Goal: Transaction & Acquisition: Purchase product/service

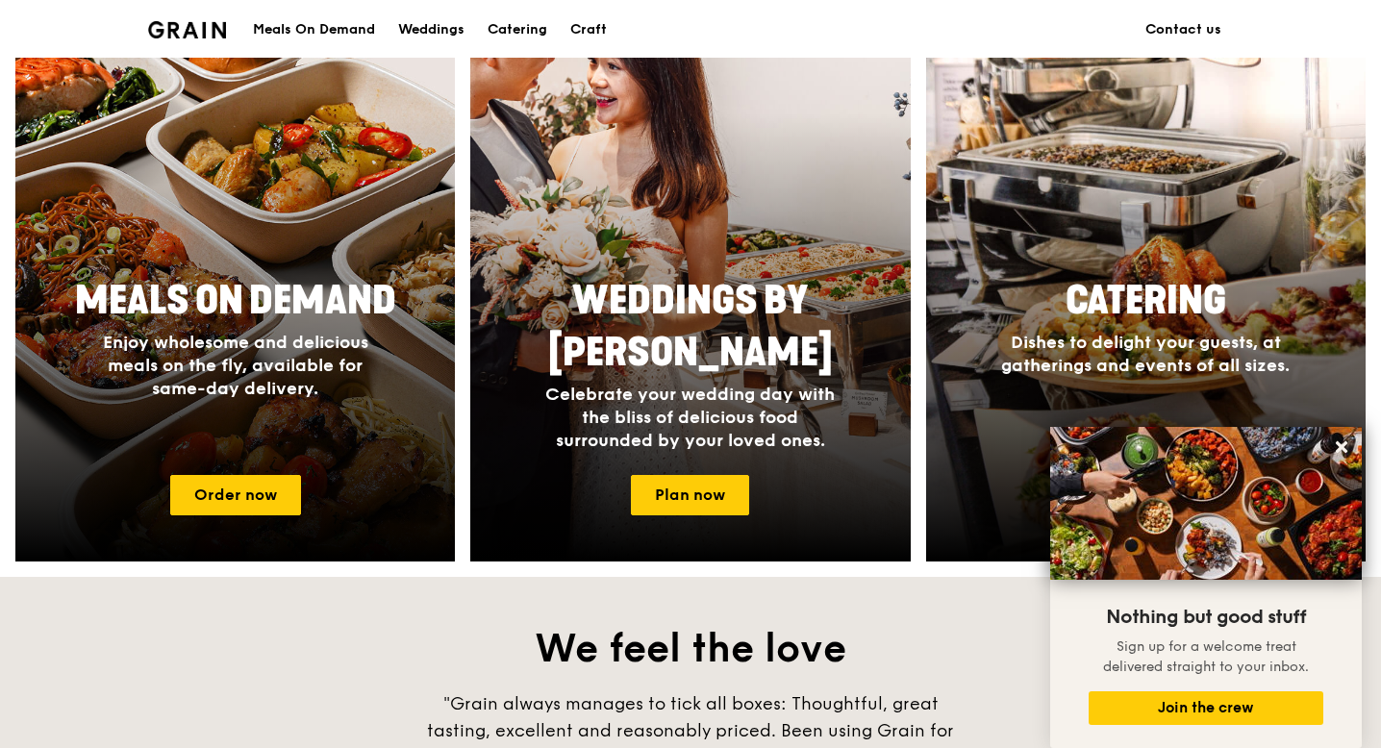
scroll to position [774, 0]
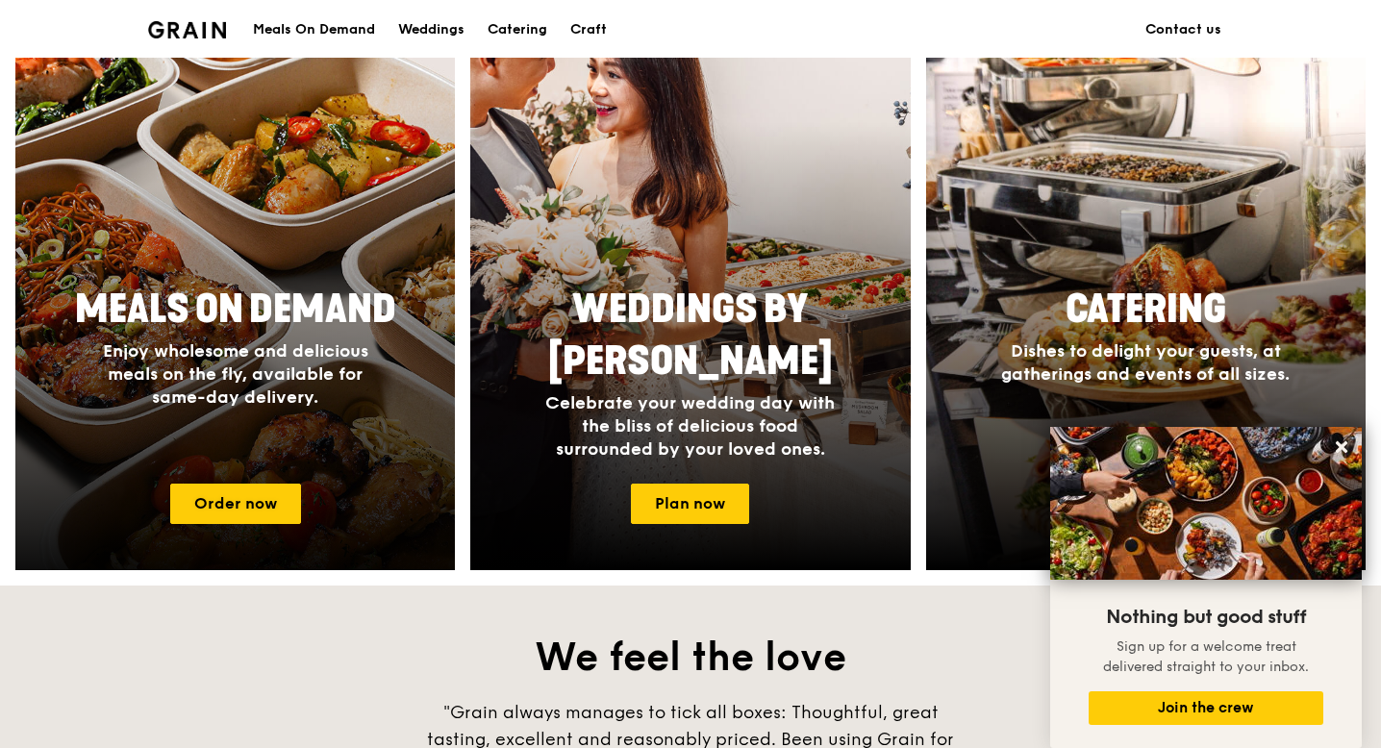
click at [239, 366] on span "Enjoy wholesome and delicious meals on the fly, available for same-day delivery." at bounding box center [235, 374] width 265 height 67
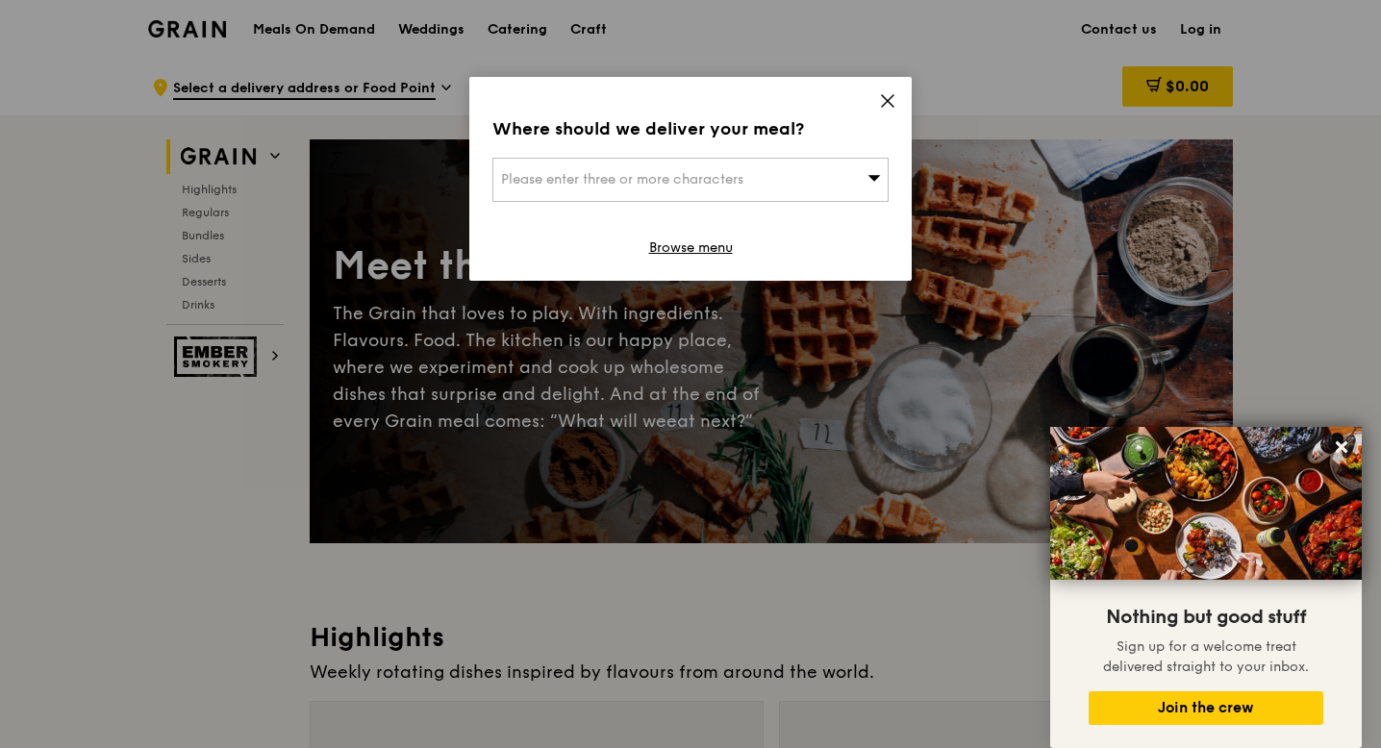
click at [881, 104] on icon at bounding box center [887, 100] width 17 height 17
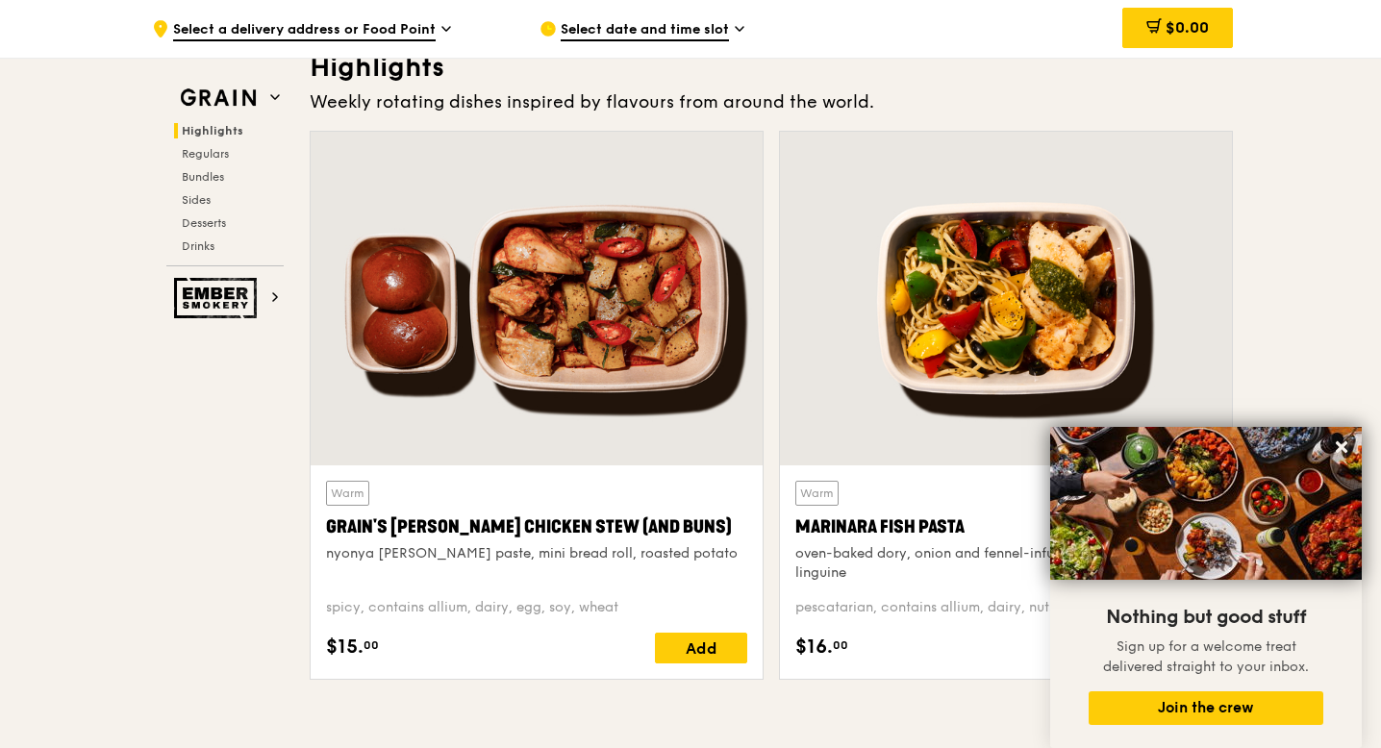
scroll to position [581, 0]
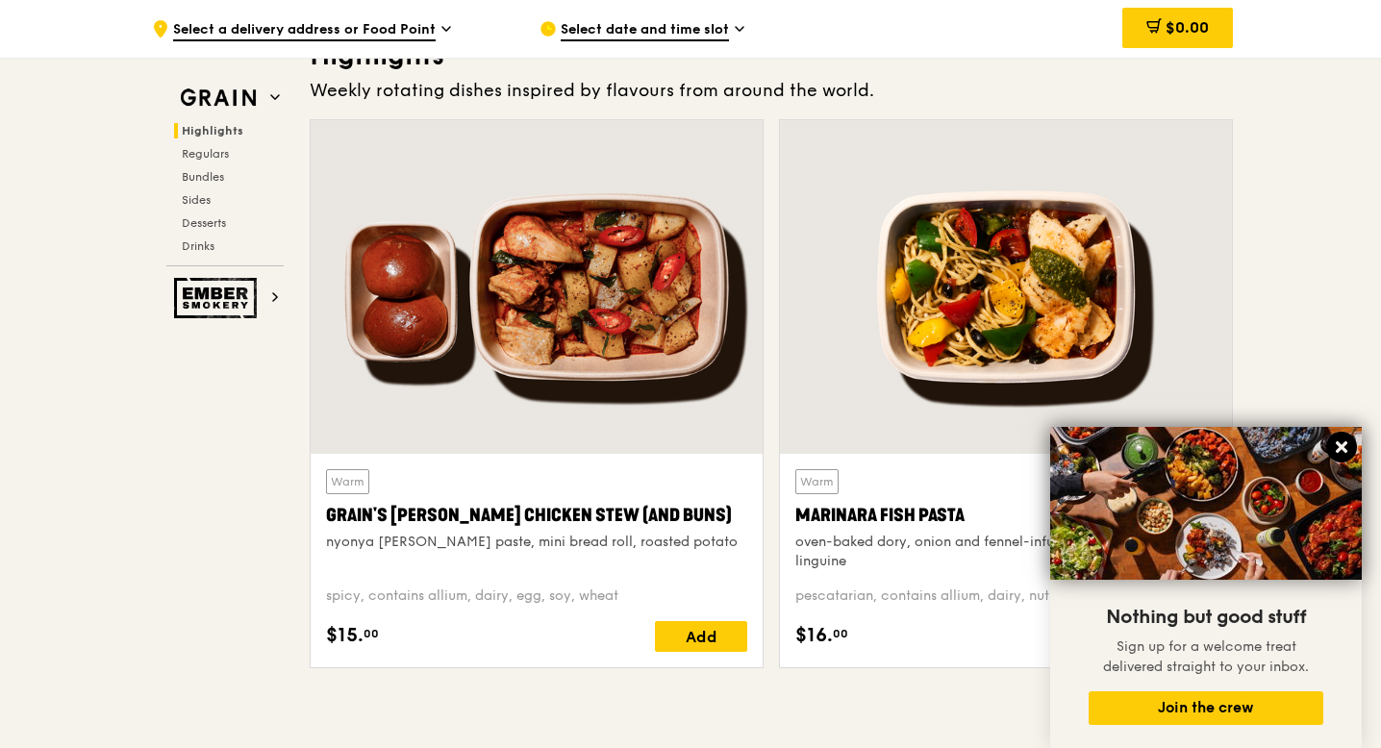
click at [1346, 447] on icon at bounding box center [1341, 447] width 17 height 17
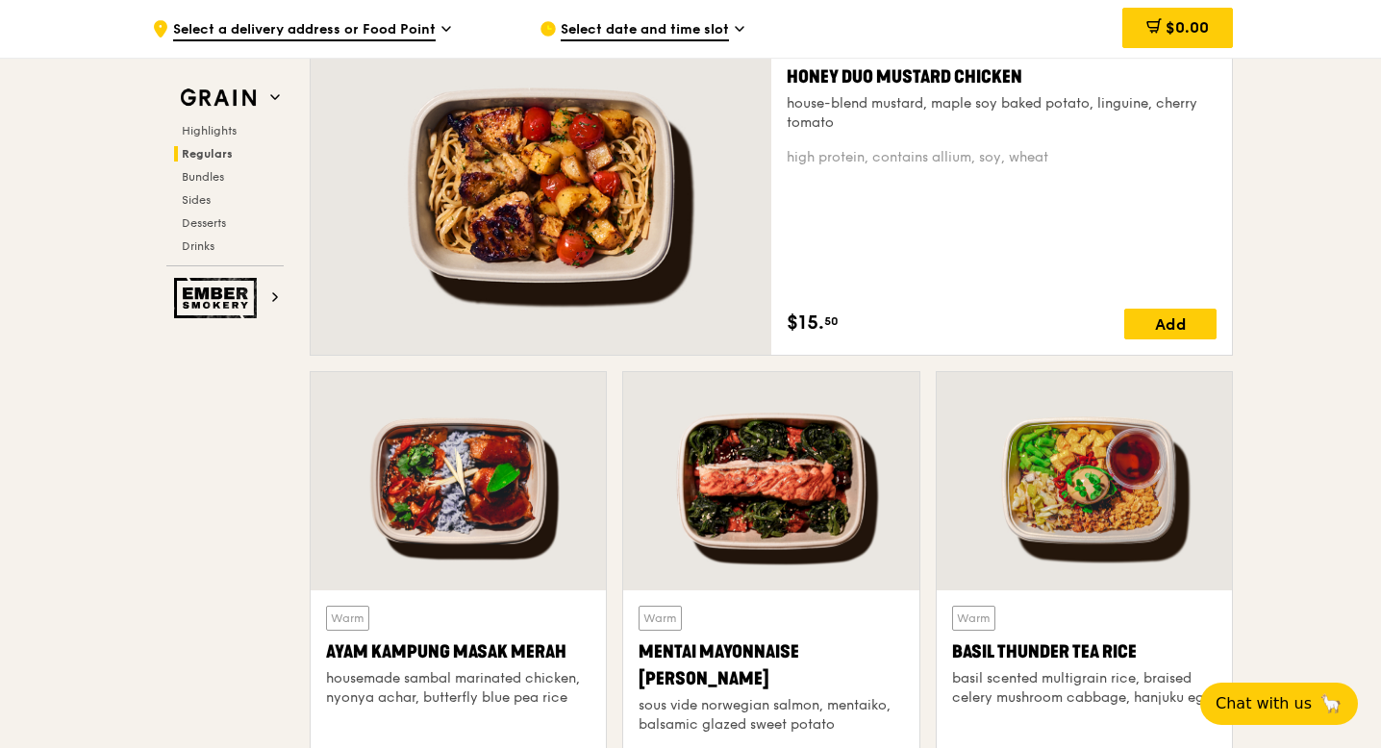
scroll to position [1417, 0]
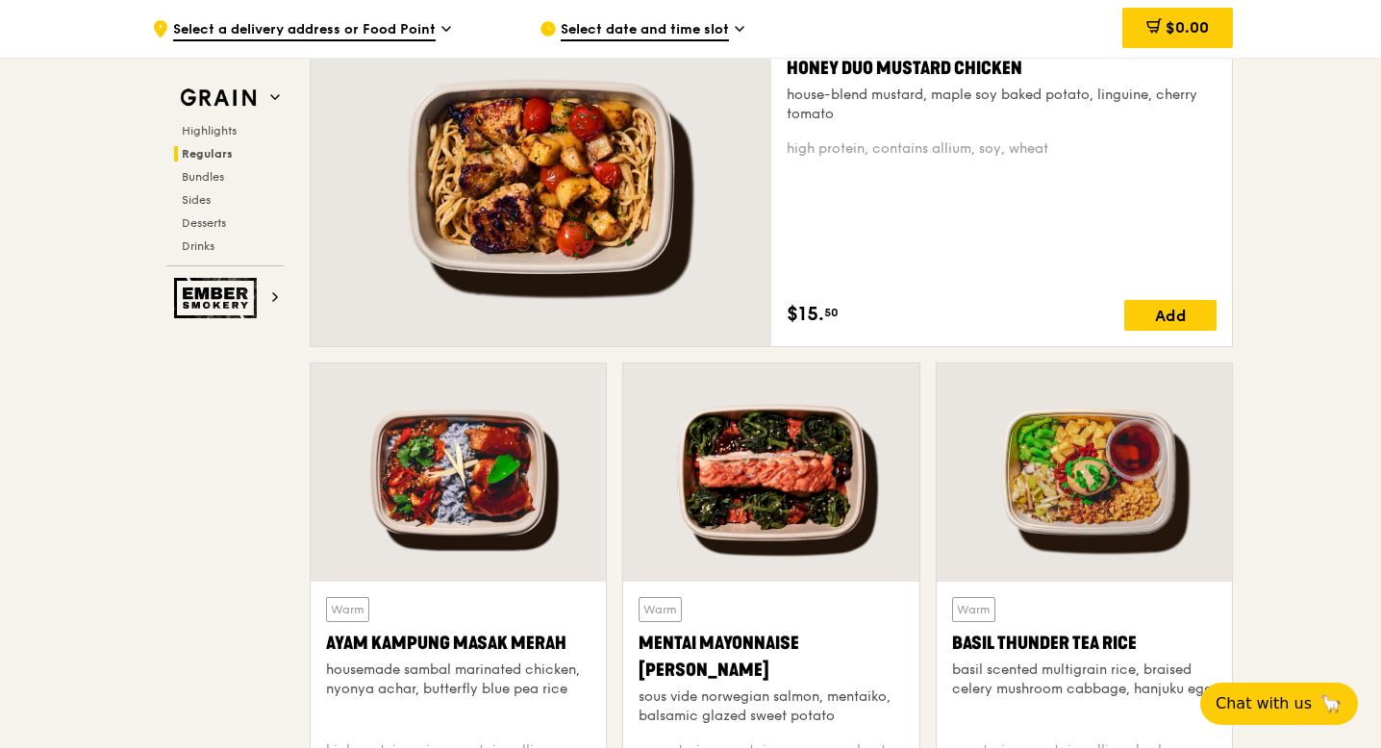
click at [631, 235] on div at bounding box center [541, 177] width 461 height 340
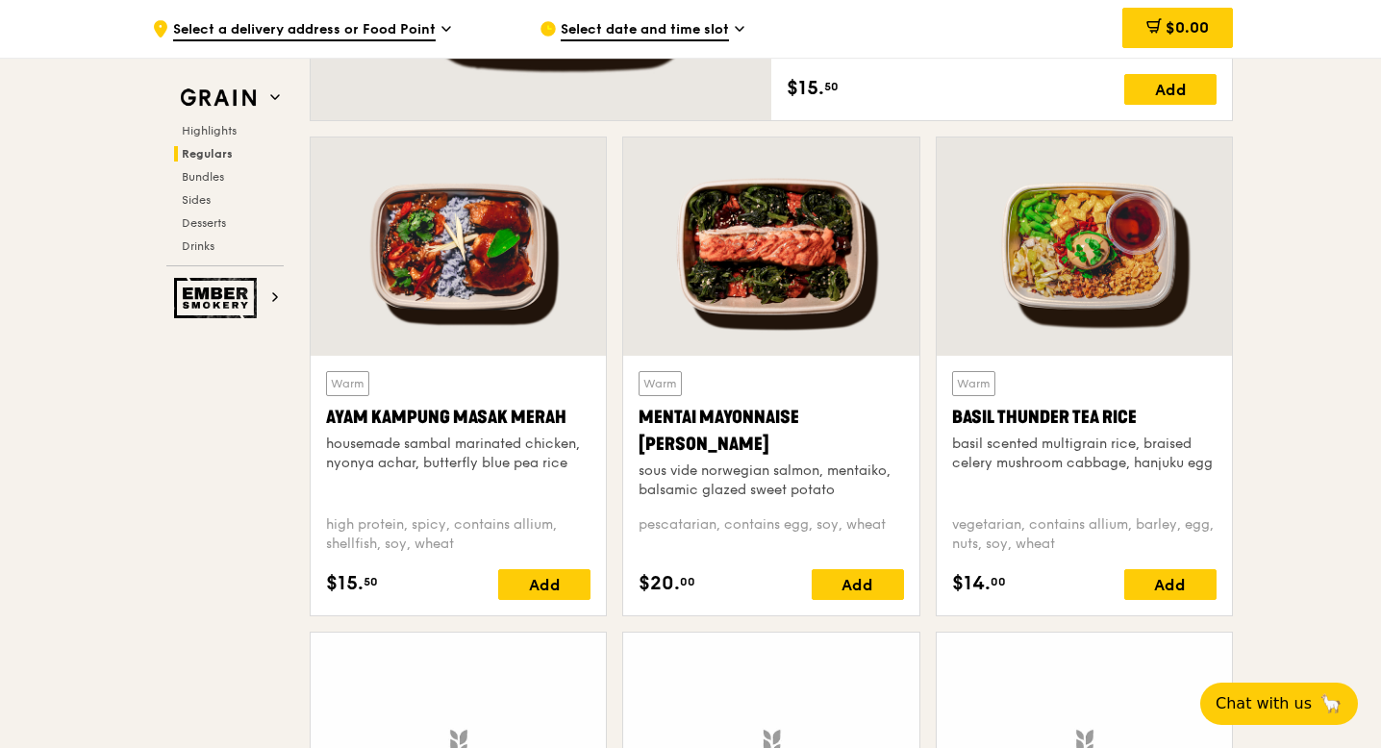
scroll to position [1656, 0]
